Goal: Information Seeking & Learning: Find specific fact

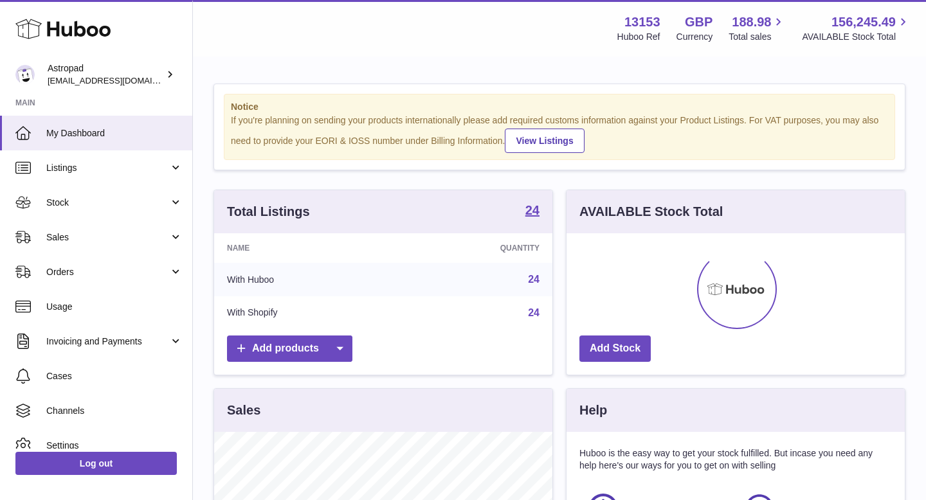
scroll to position [201, 338]
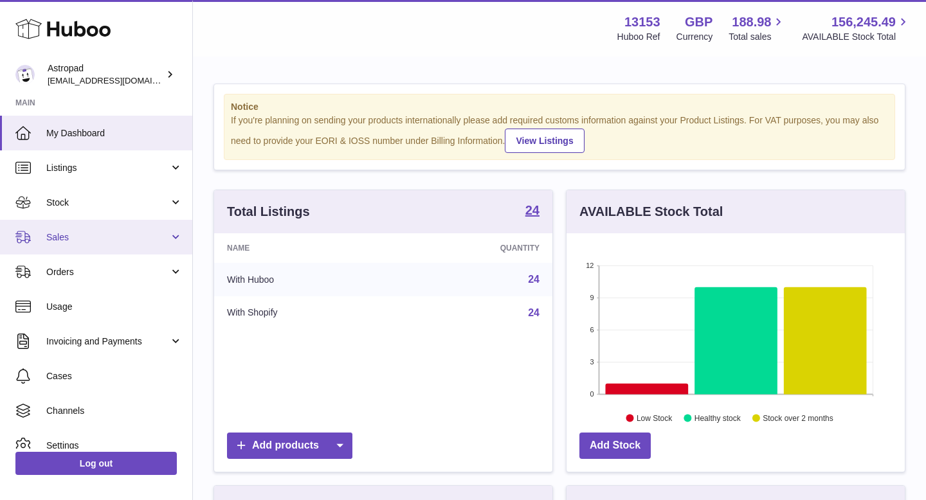
click at [82, 233] on span "Sales" at bounding box center [107, 237] width 123 height 12
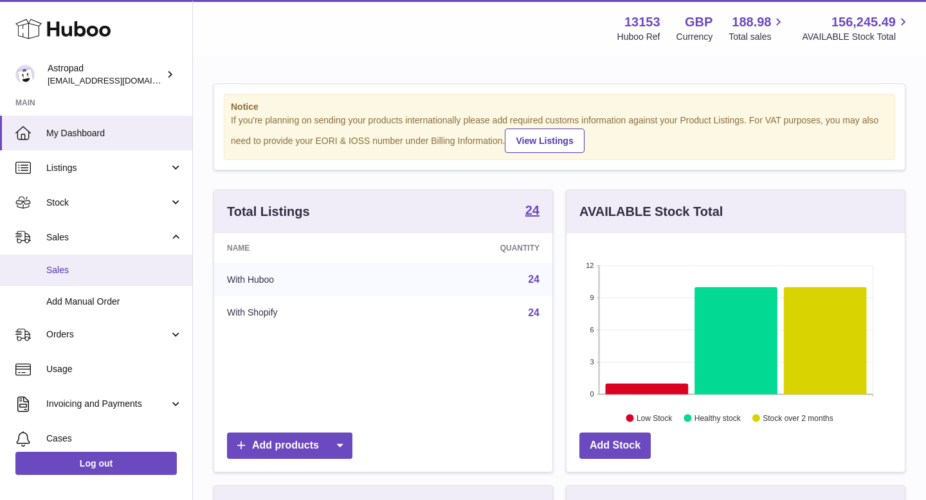
click at [97, 258] on link "Sales" at bounding box center [96, 271] width 192 height 32
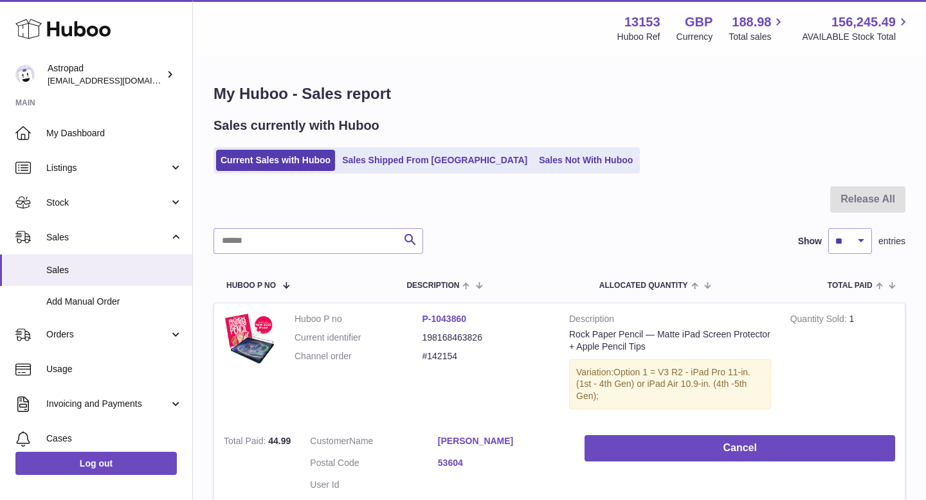
click at [328, 240] on input "text" at bounding box center [318, 241] width 210 height 26
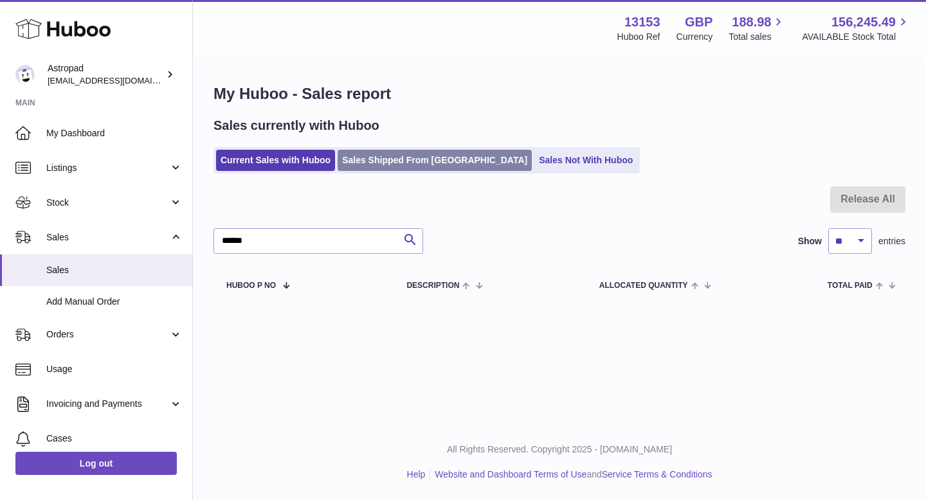
type input "******"
click at [375, 158] on link "Sales Shipped From [GEOGRAPHIC_DATA]" at bounding box center [435, 160] width 194 height 21
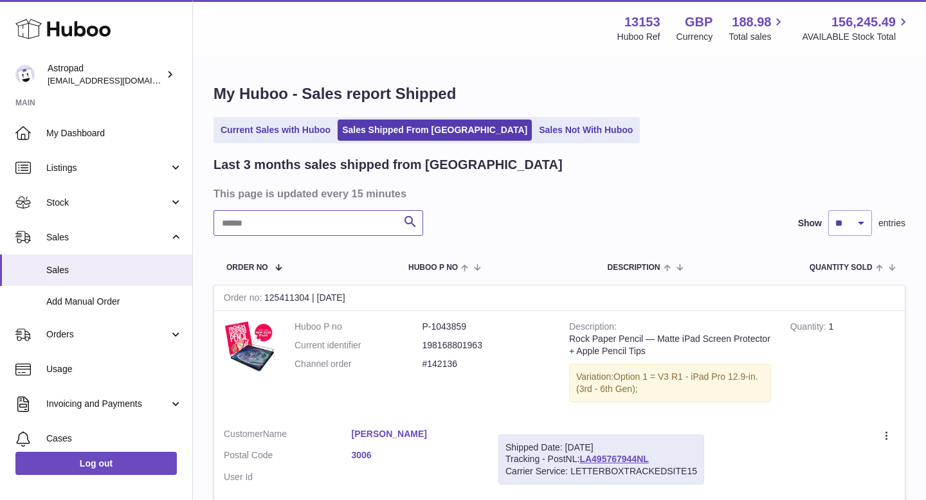
click at [337, 228] on input "text" at bounding box center [318, 223] width 210 height 26
paste input "******"
type input "******"
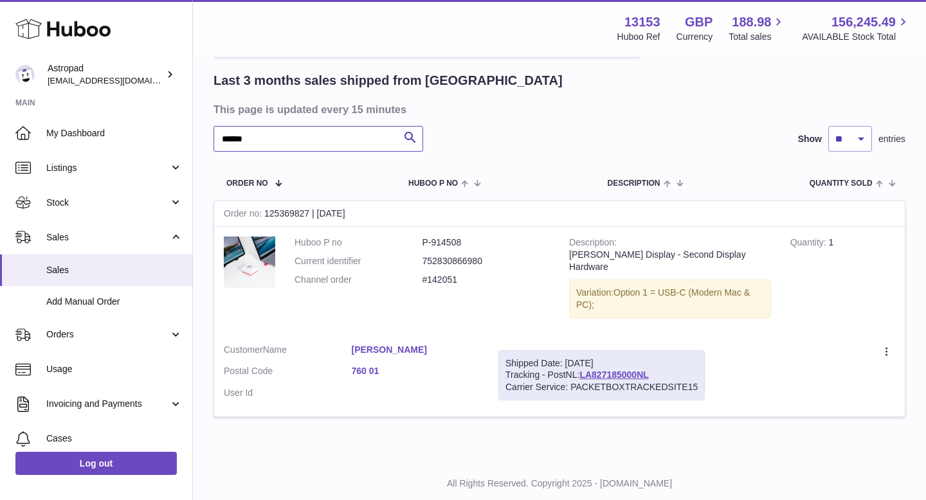
scroll to position [106, 0]
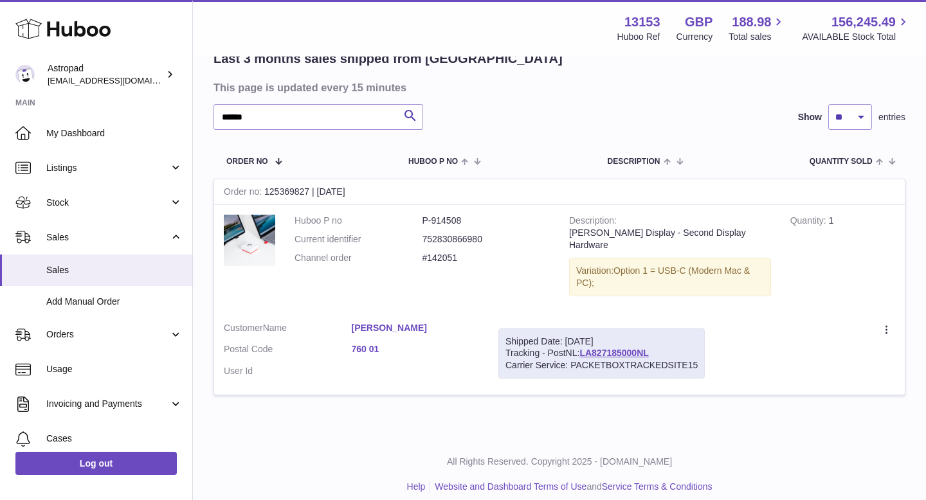
click at [369, 322] on link "[PERSON_NAME]" at bounding box center [416, 328] width 128 height 12
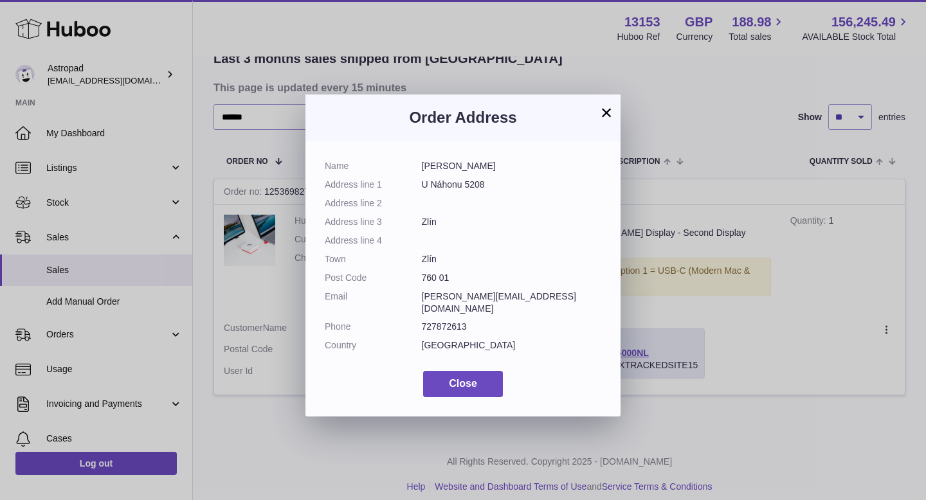
click at [431, 185] on dd "U Náhonu 5208" at bounding box center [512, 185] width 180 height 12
copy dl "U Náhonu 5208"
click at [419, 260] on dt "Town" at bounding box center [373, 259] width 97 height 12
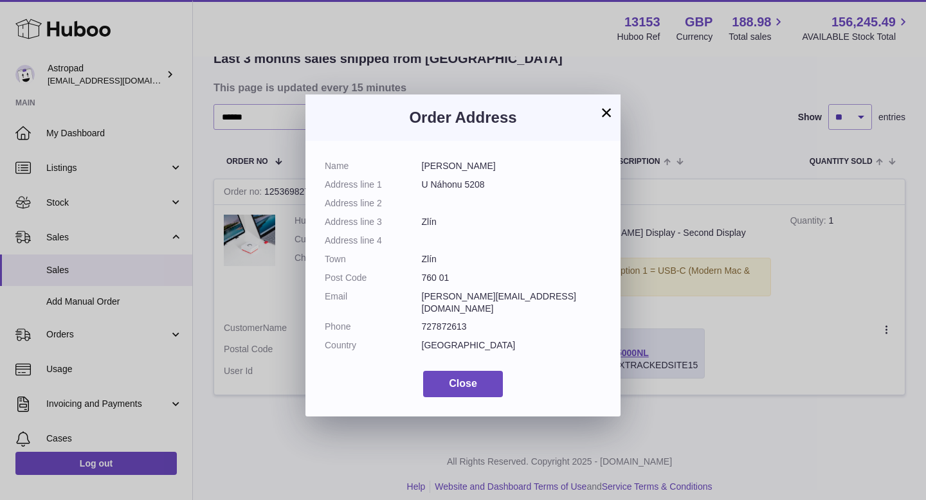
drag, startPoint x: 419, startPoint y: 260, endPoint x: 440, endPoint y: 267, distance: 23.2
click at [441, 269] on dl "Name [PERSON_NAME] Address line [GEOGRAPHIC_DATA] 5208 Address line 2 Address l…" at bounding box center [463, 259] width 276 height 198
click at [425, 263] on dd "Zlín" at bounding box center [512, 259] width 180 height 12
